Goal: Information Seeking & Learning: Find specific fact

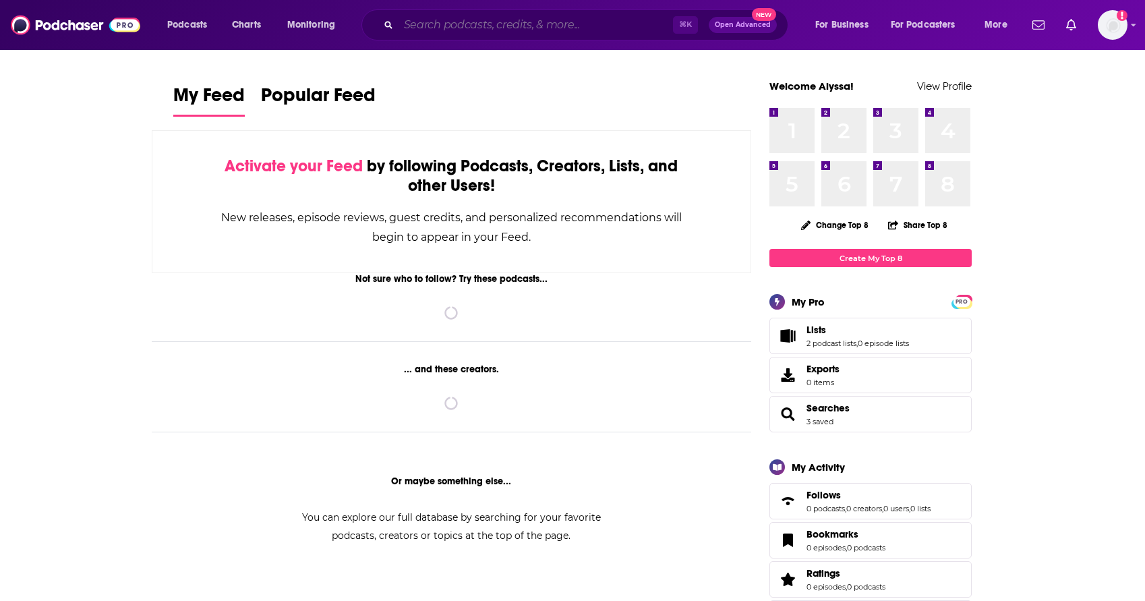
click at [497, 18] on input "Search podcasts, credits, & more..." at bounding box center [536, 25] width 274 height 22
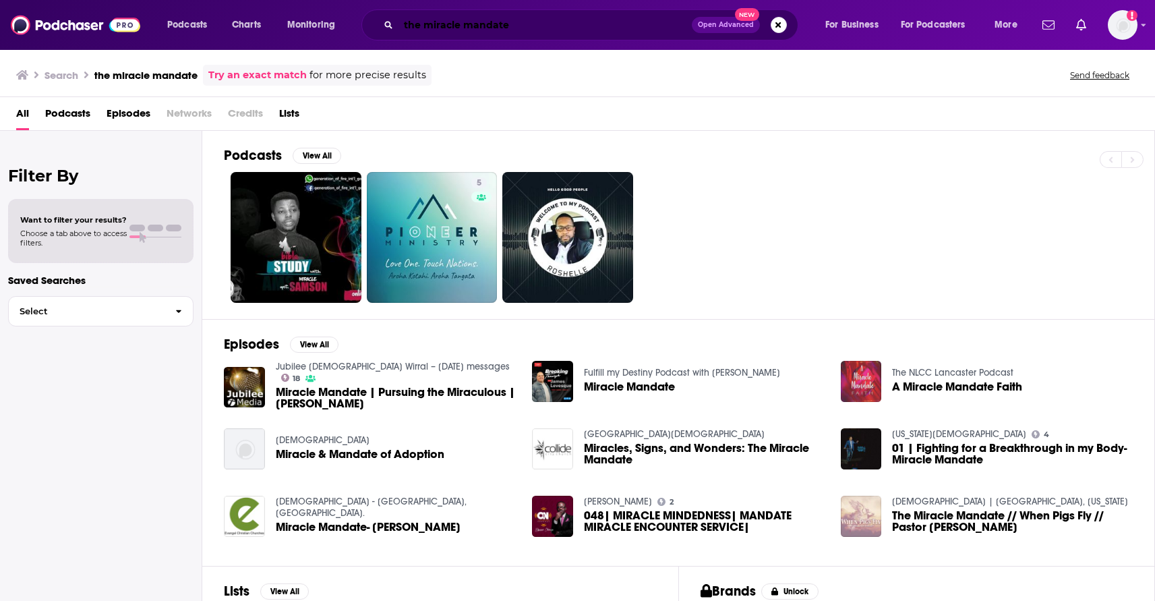
click at [545, 27] on input "the miracle mandate" at bounding box center [545, 25] width 293 height 22
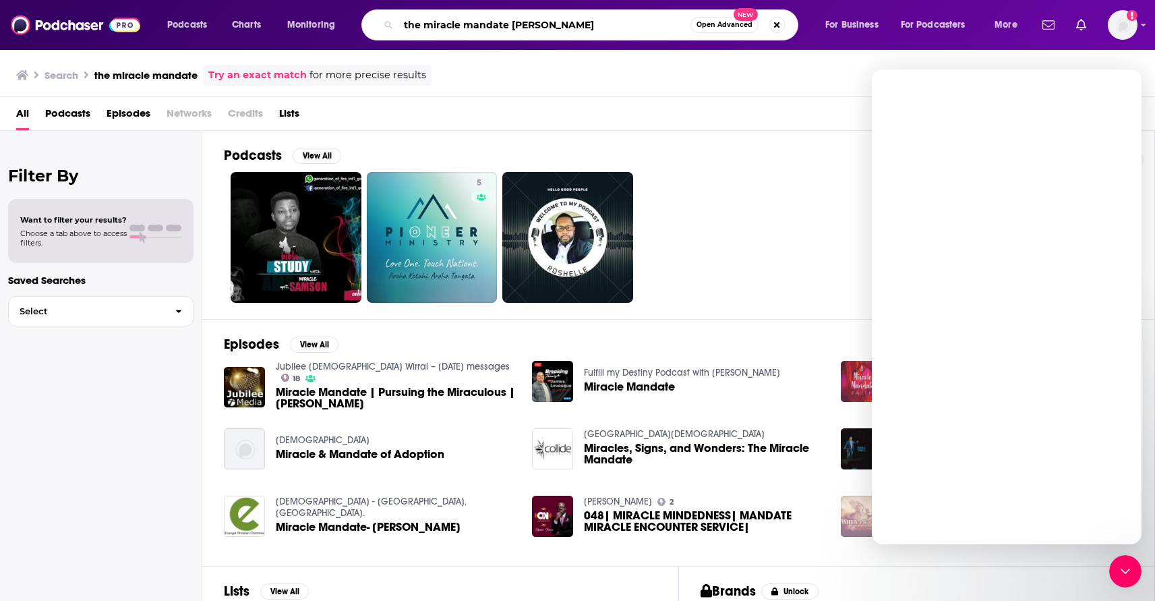
type input "the miracle mandate [PERSON_NAME]"
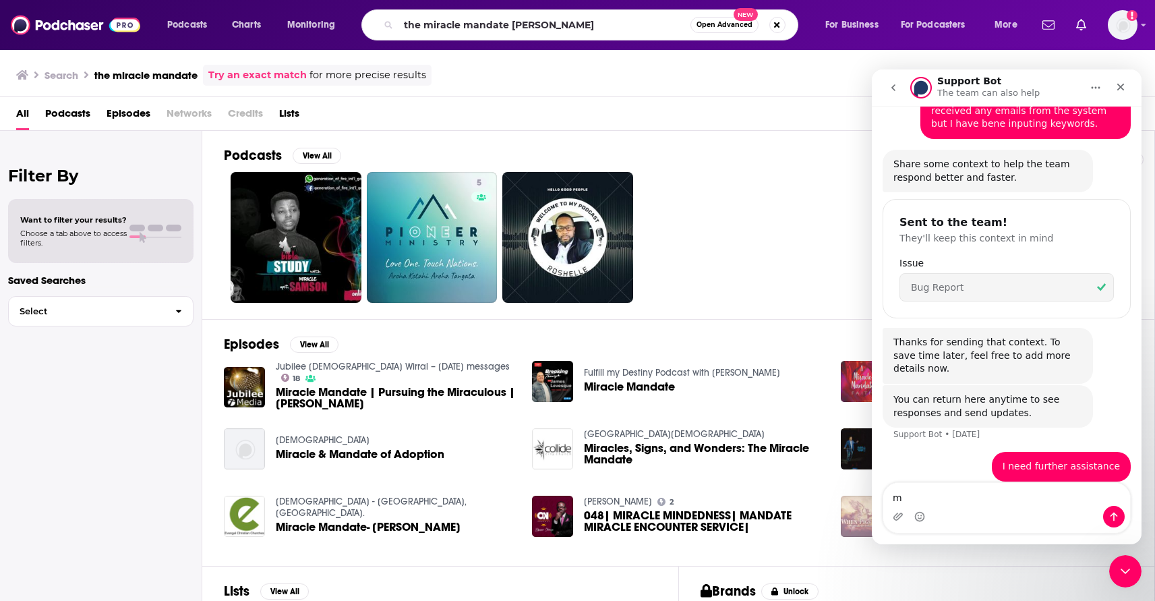
scroll to position [214, 0]
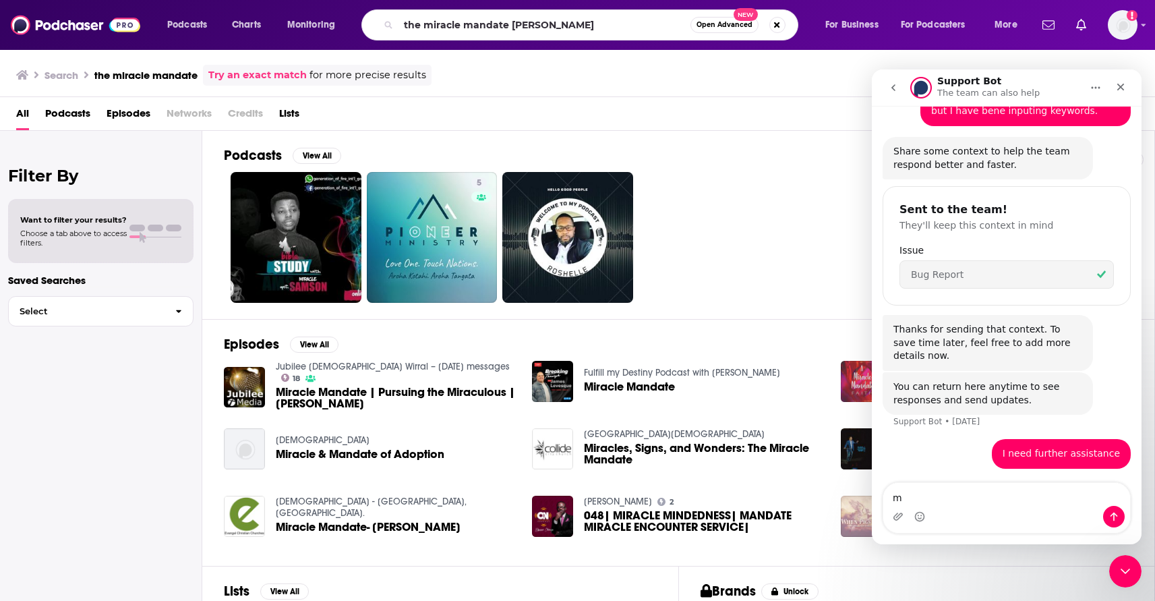
type textarea "m"
click at [581, 24] on input "the miracle mandate [PERSON_NAME]" at bounding box center [545, 25] width 292 height 22
type input "the miracle mandate [PERSON_NAME]"
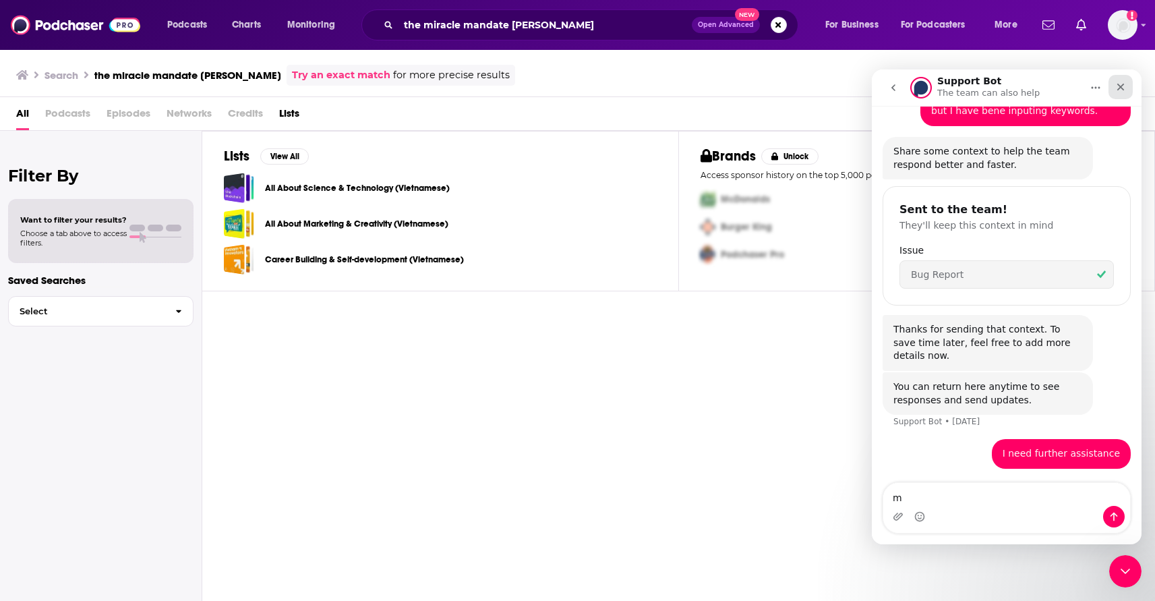
click at [1120, 86] on icon "Close" at bounding box center [1120, 87] width 7 height 7
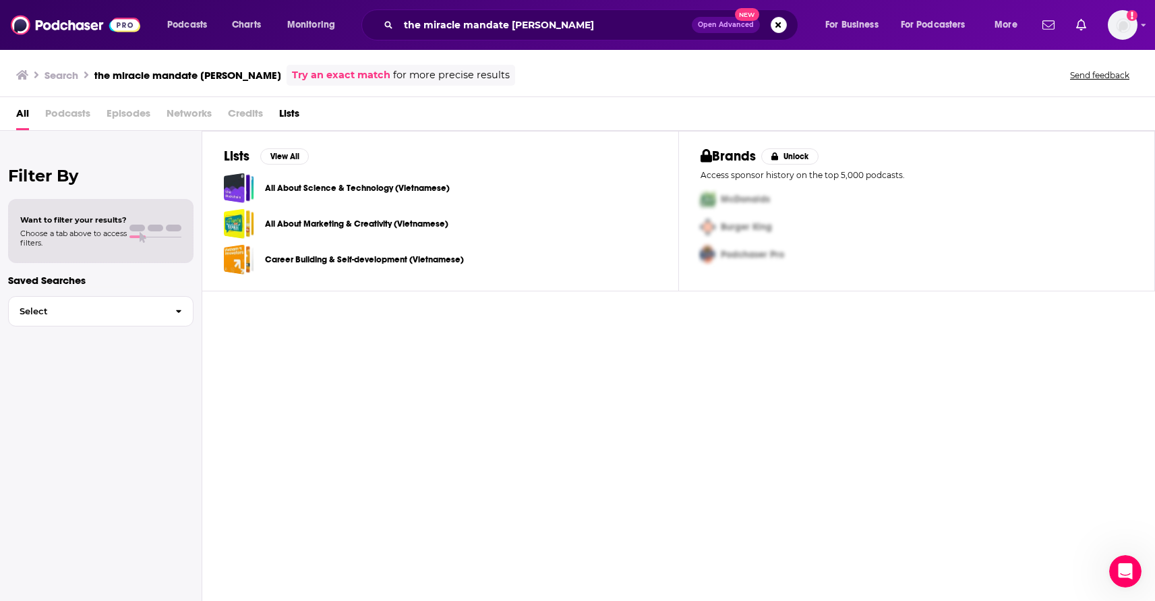
scroll to position [214, 0]
